Goal: Information Seeking & Learning: Learn about a topic

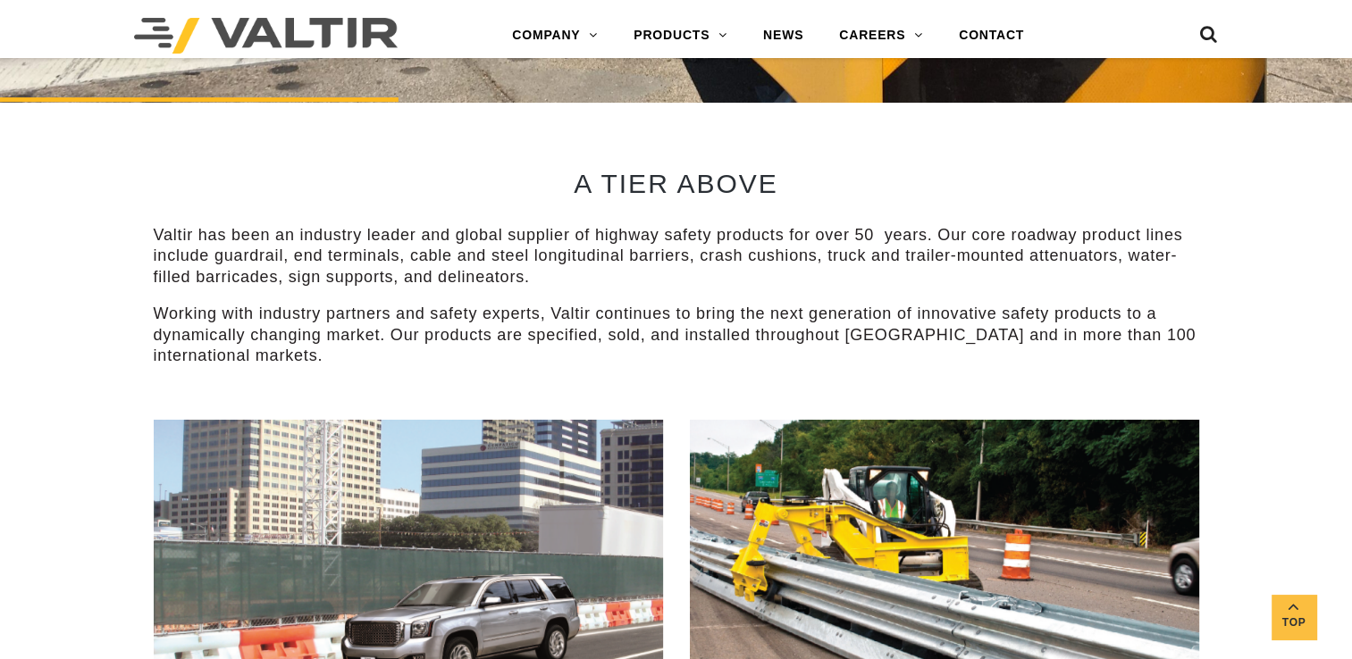
scroll to position [667, 0]
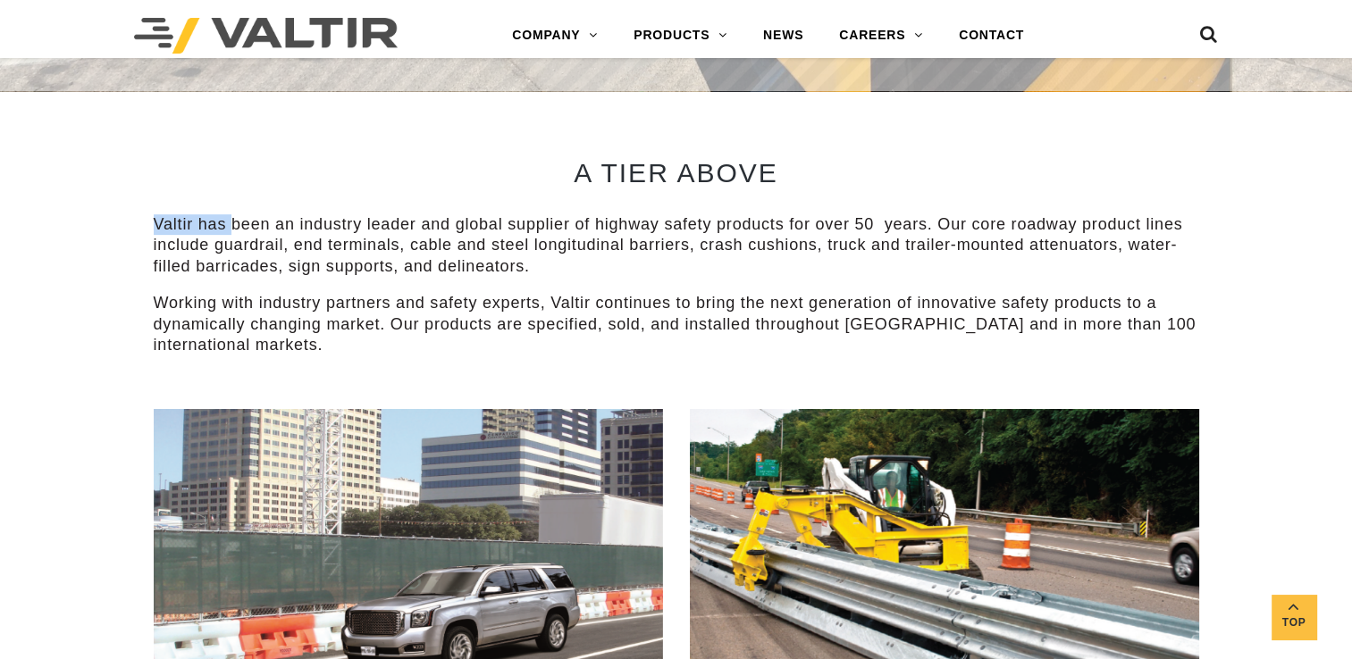
drag, startPoint x: 155, startPoint y: 224, endPoint x: 246, endPoint y: 202, distance: 93.0
click at [246, 202] on div "A TIER ABOVE Valtir has been an industry leader and global supplier of highway …" at bounding box center [676, 250] width 1045 height 318
drag, startPoint x: 246, startPoint y: 202, endPoint x: 148, endPoint y: 222, distance: 99.5
click at [148, 222] on div "A TIER ABOVE Valtir has been an industry leader and global supplier of highway …" at bounding box center [676, 250] width 1072 height 318
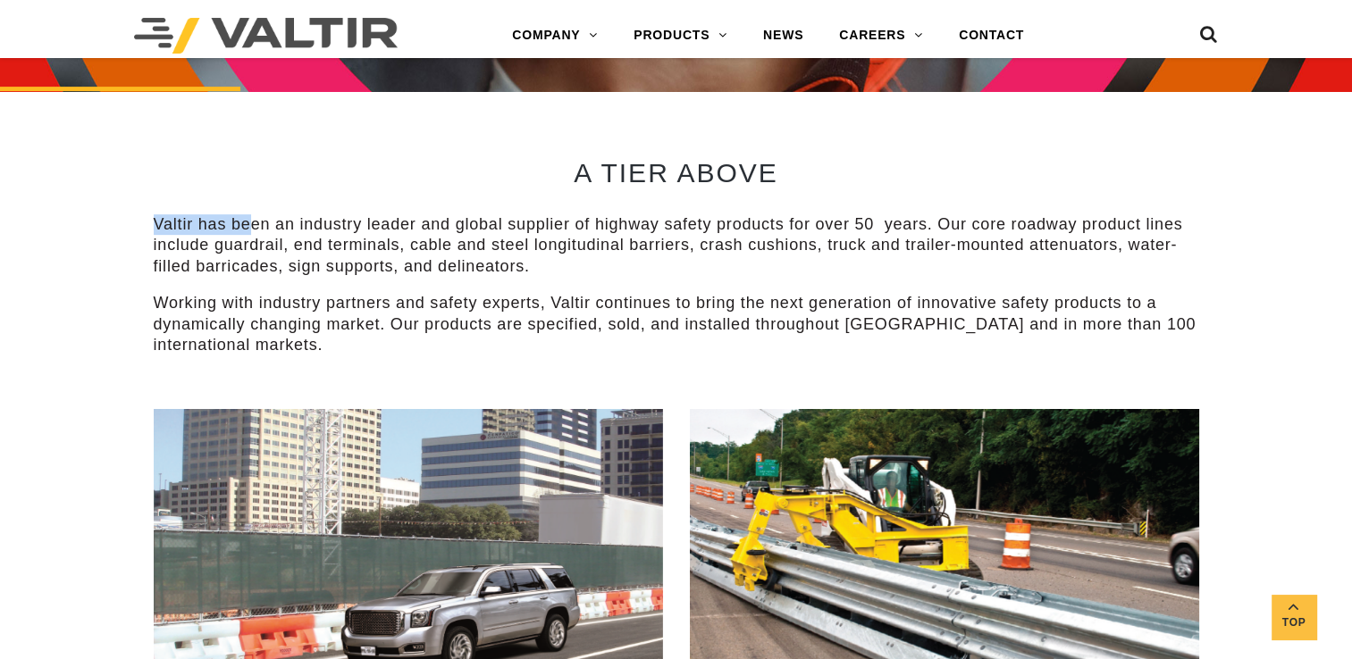
click at [148, 222] on div "A TIER ABOVE Valtir has been an industry leader and global supplier of highway …" at bounding box center [676, 250] width 1072 height 318
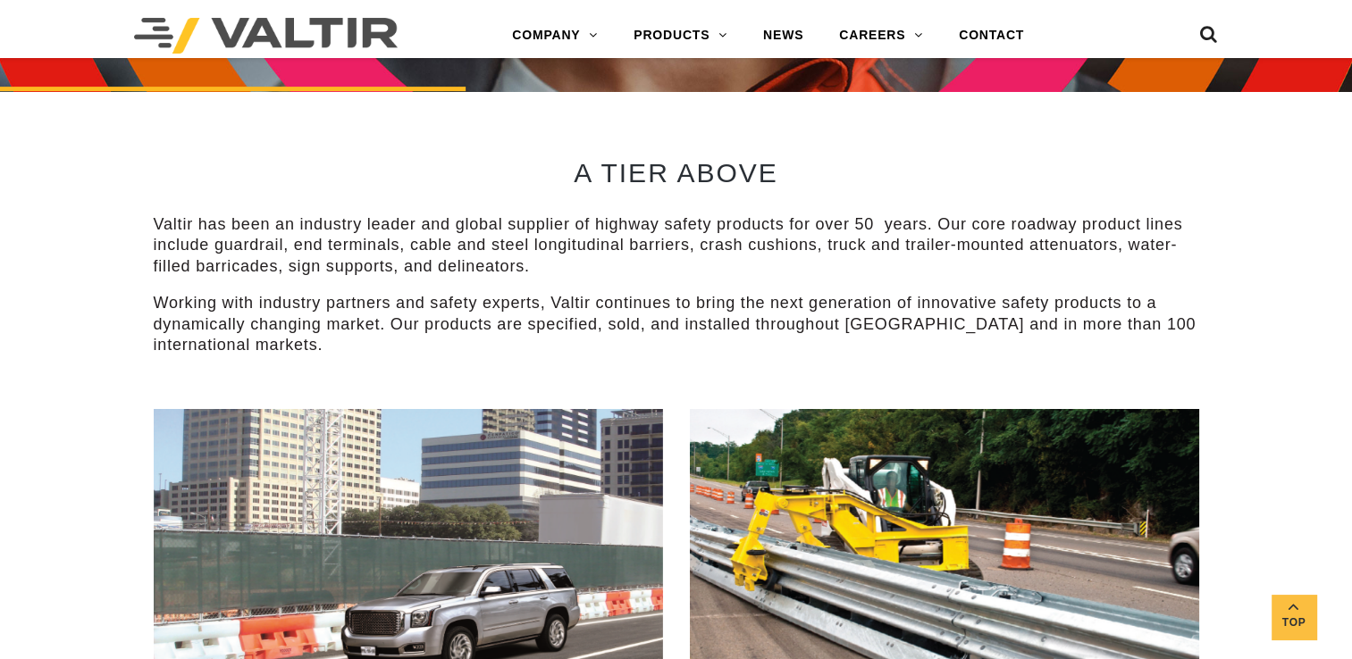
click at [151, 223] on div "A TIER ABOVE Valtir has been an industry leader and global supplier of highway …" at bounding box center [676, 250] width 1072 height 318
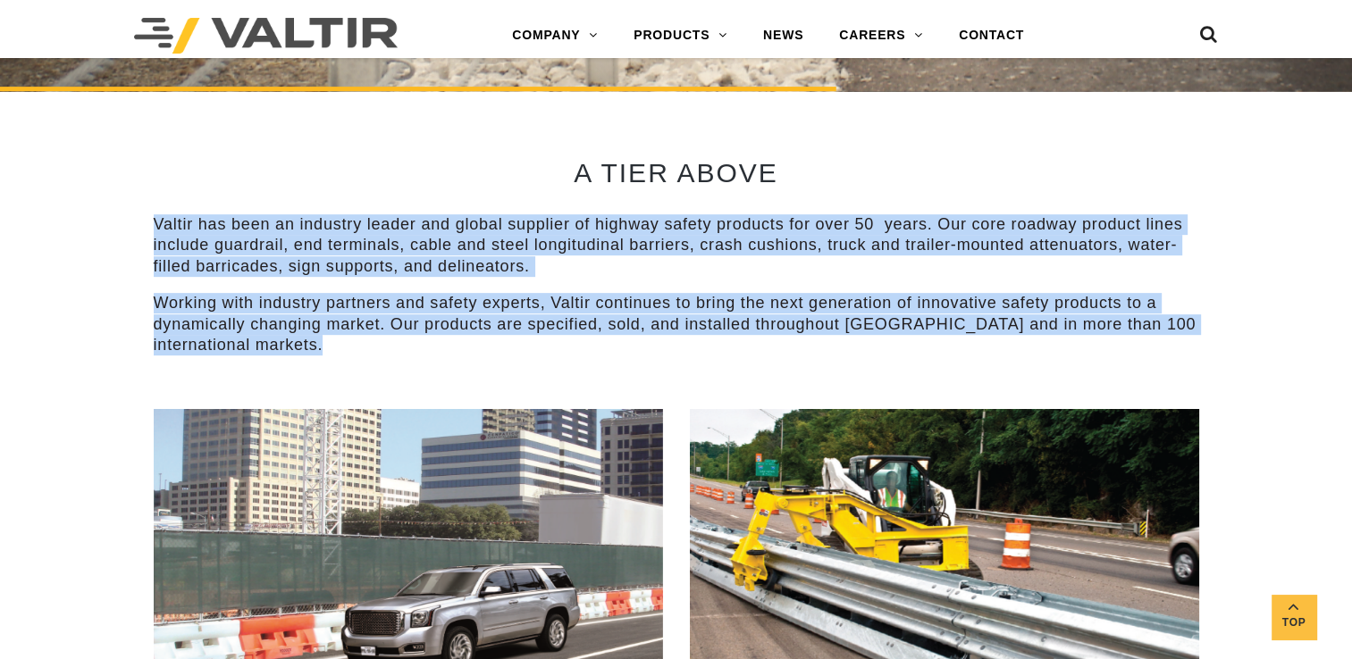
drag, startPoint x: 154, startPoint y: 223, endPoint x: 333, endPoint y: 379, distance: 237.6
click at [333, 379] on div "A TIER ABOVE Valtir has been an industry leader and global supplier of highway …" at bounding box center [676, 250] width 1045 height 318
drag, startPoint x: 333, startPoint y: 379, endPoint x: 273, endPoint y: 241, distance: 150.4
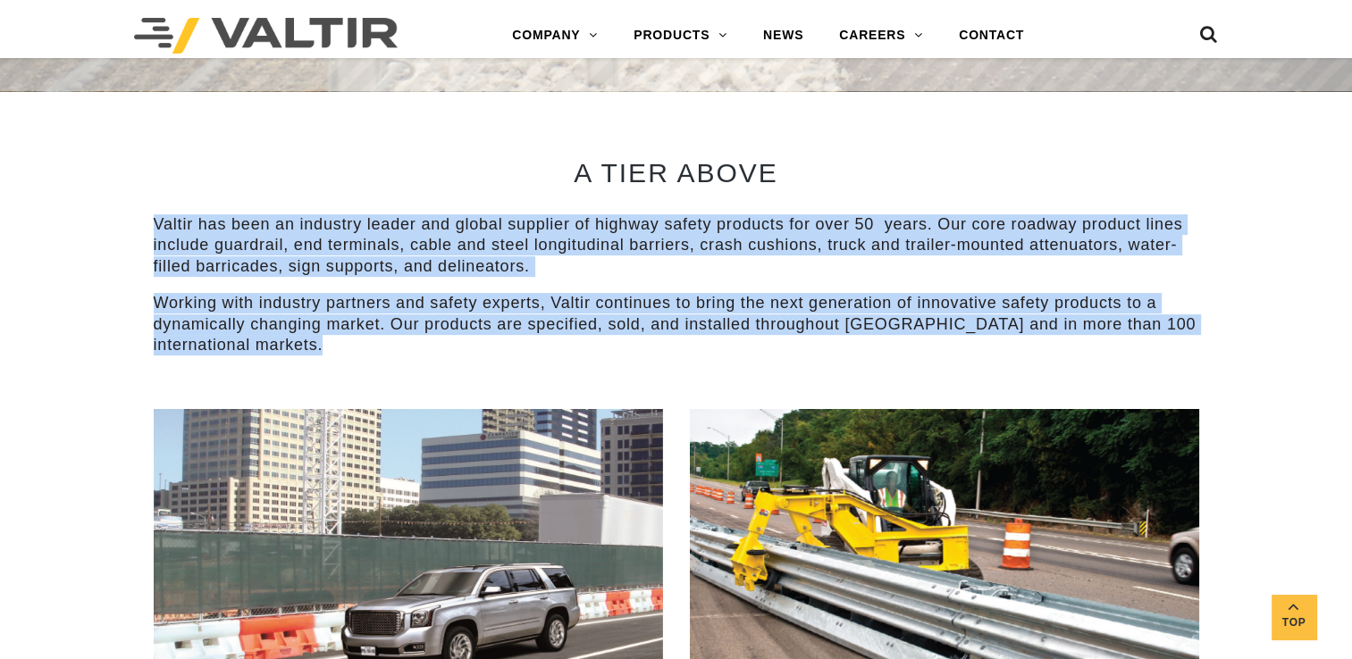
copy div "Valtir has been an industry leader and global supplier of highway safety produc…"
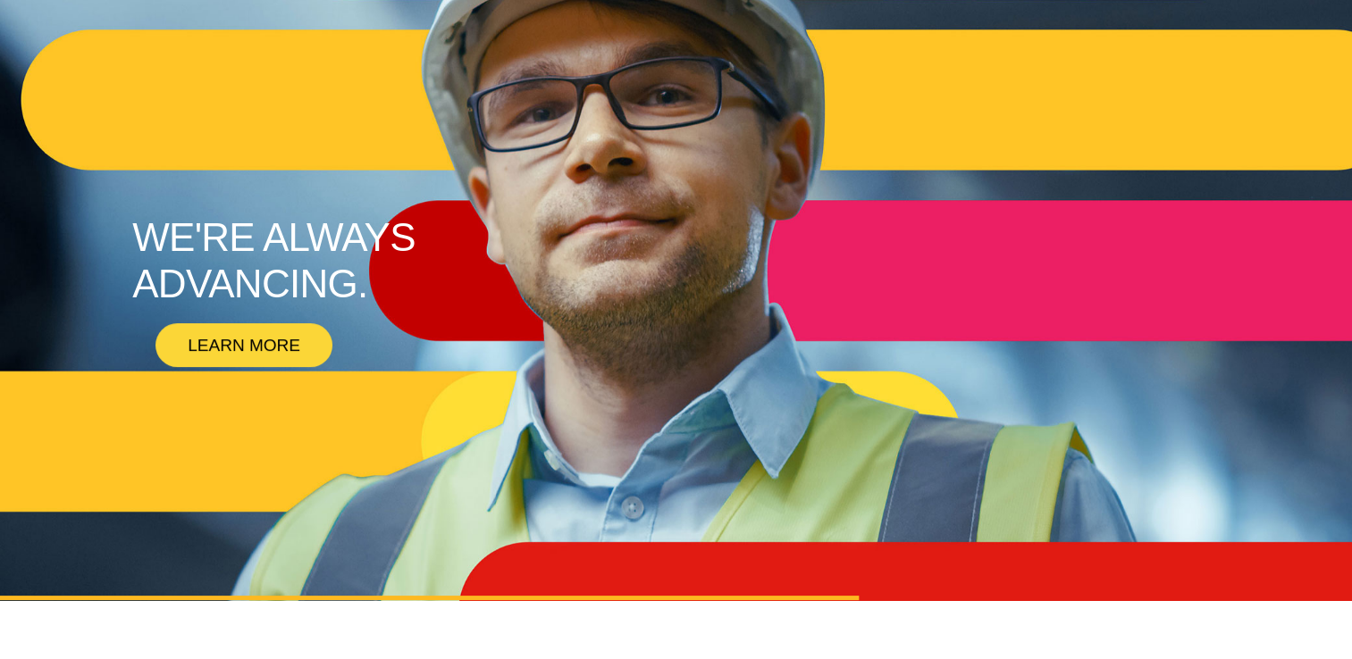
scroll to position [0, 0]
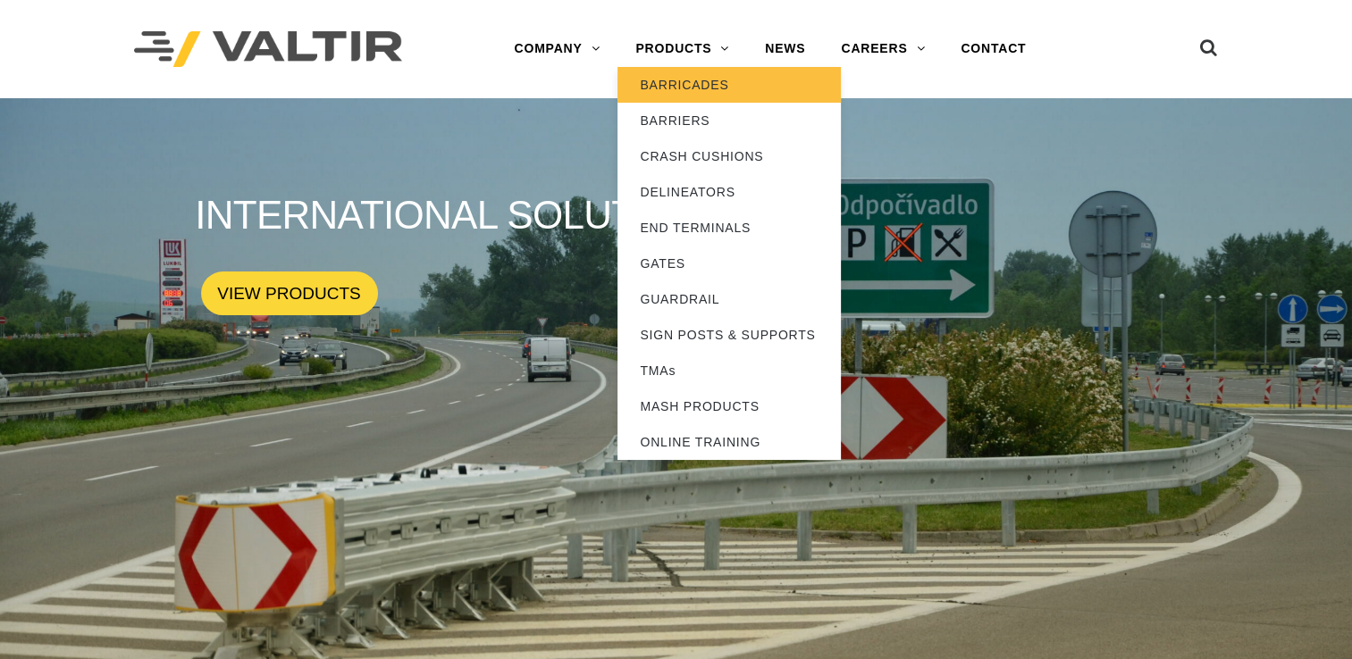
click at [689, 89] on link "BARRICADES" at bounding box center [728, 85] width 223 height 36
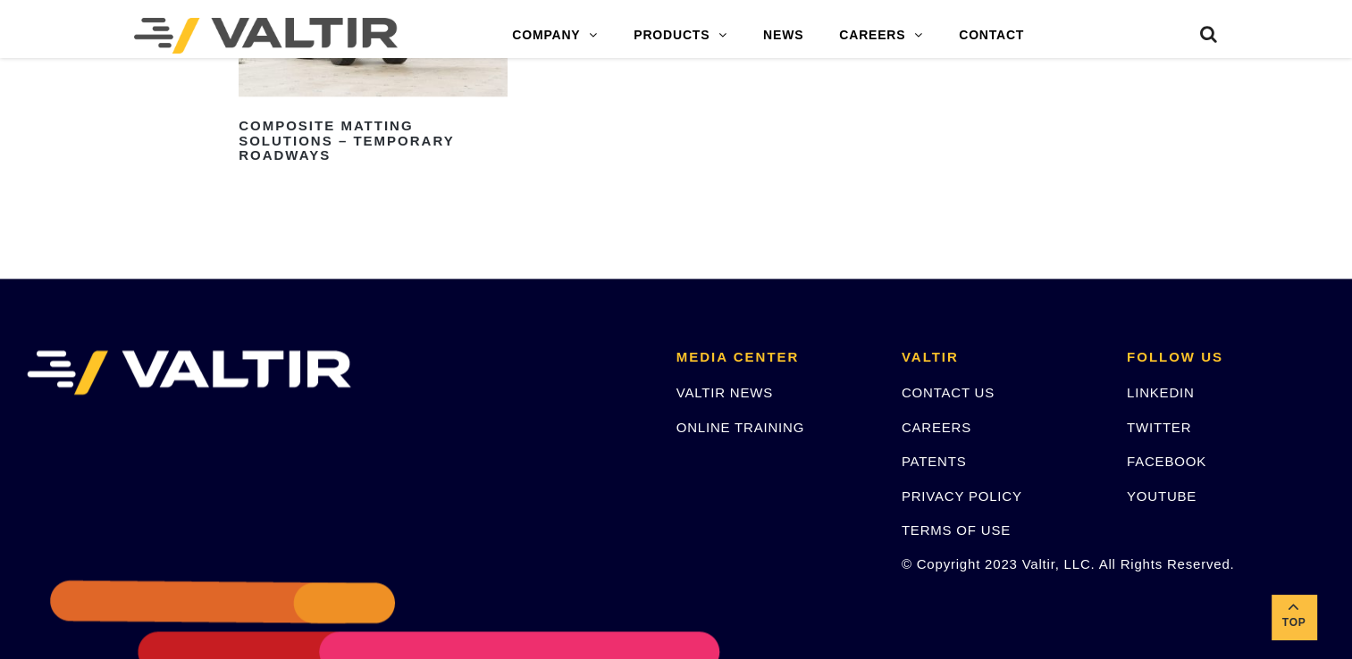
scroll to position [2382, 0]
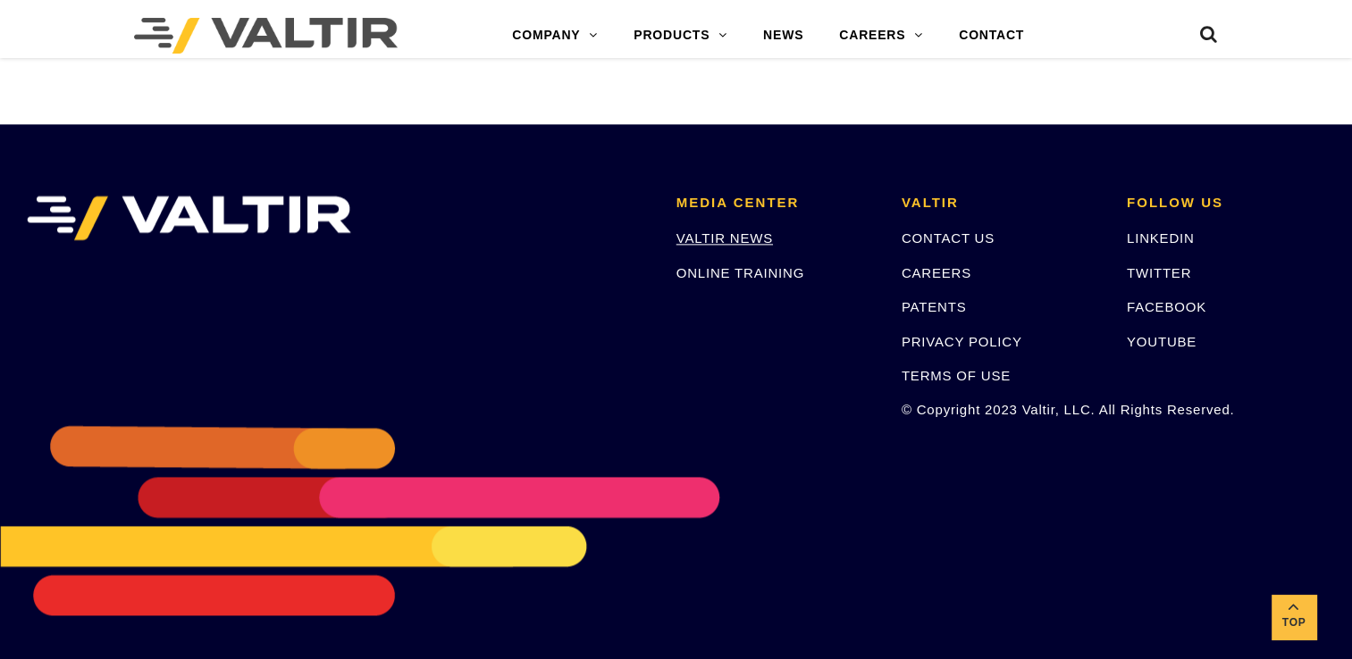
click at [746, 234] on link "VALTIR NEWS" at bounding box center [724, 238] width 97 height 15
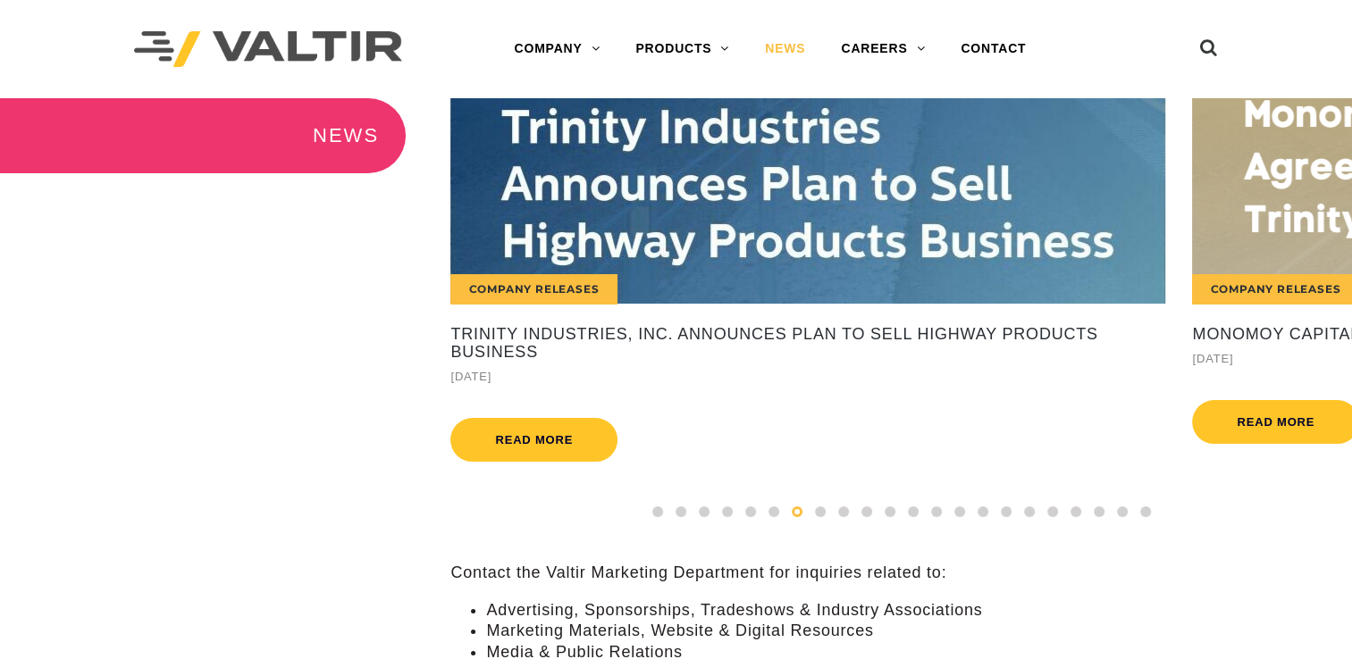
click at [543, 314] on div "Company Releases Trinity Industries, Inc. Announces Plan to Sell Highway Produc…" at bounding box center [808, 284] width 742 height 373
click at [708, 517] on span at bounding box center [704, 512] width 11 height 11
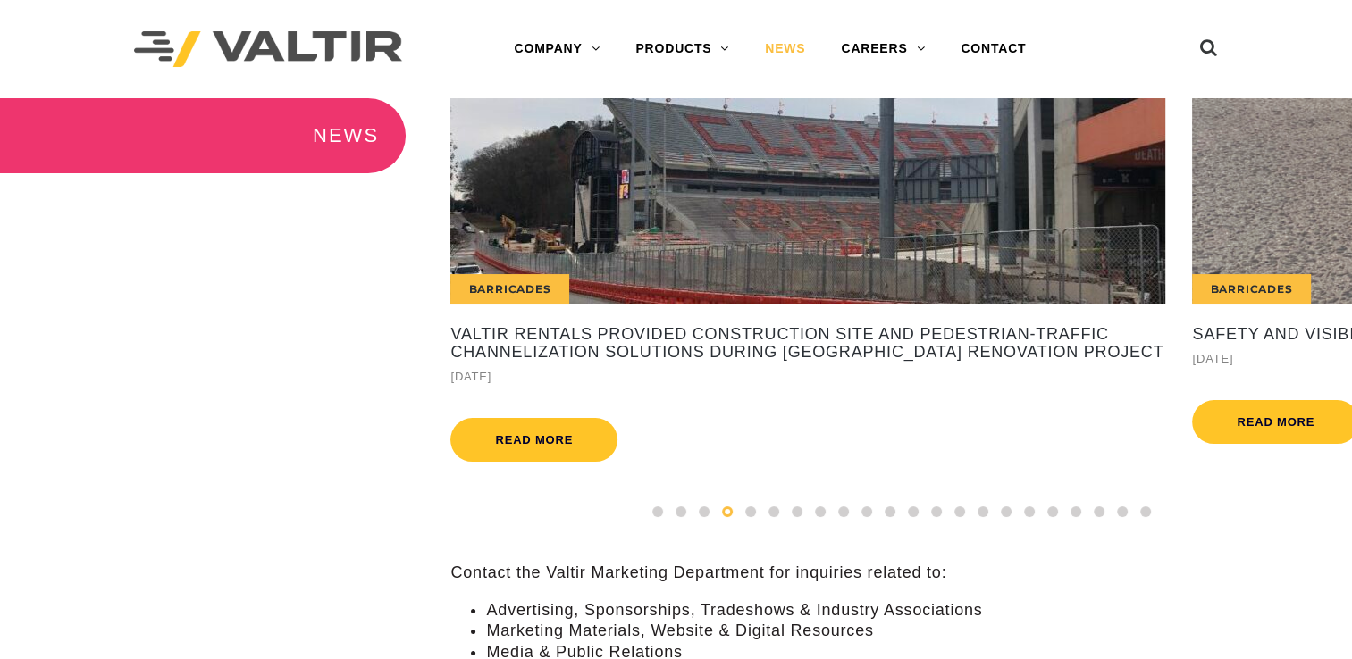
click at [727, 517] on span at bounding box center [727, 512] width 11 height 11
click at [768, 256] on div "Barricades" at bounding box center [807, 201] width 715 height 206
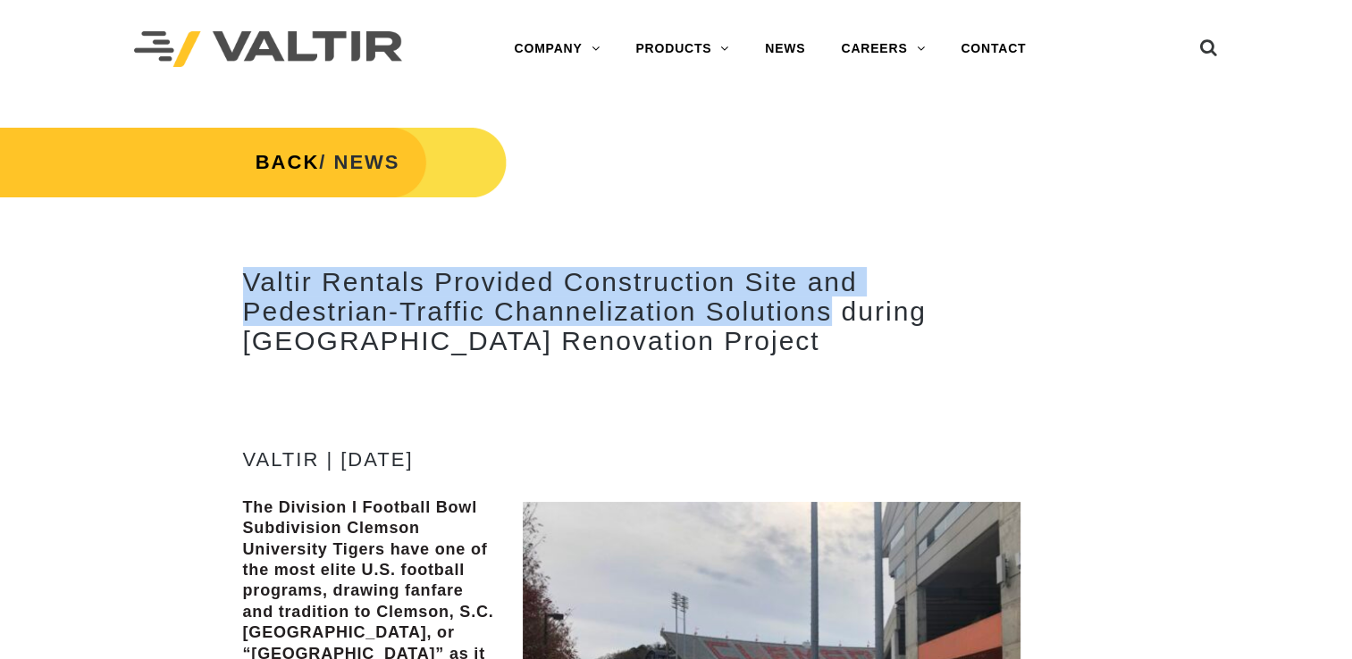
drag, startPoint x: 247, startPoint y: 280, endPoint x: 834, endPoint y: 307, distance: 587.7
click at [834, 307] on h2 "Valtir Rentals Provided Construction Site and Pedestrian-Traffic Channelization…" at bounding box center [631, 311] width 777 height 88
drag, startPoint x: 834, startPoint y: 307, endPoint x: 761, endPoint y: 304, distance: 72.5
copy h2 "Valtir Rentals Provided Construction Site and Pedestrian-Traffic Channelization…"
